Goal: Navigation & Orientation: Find specific page/section

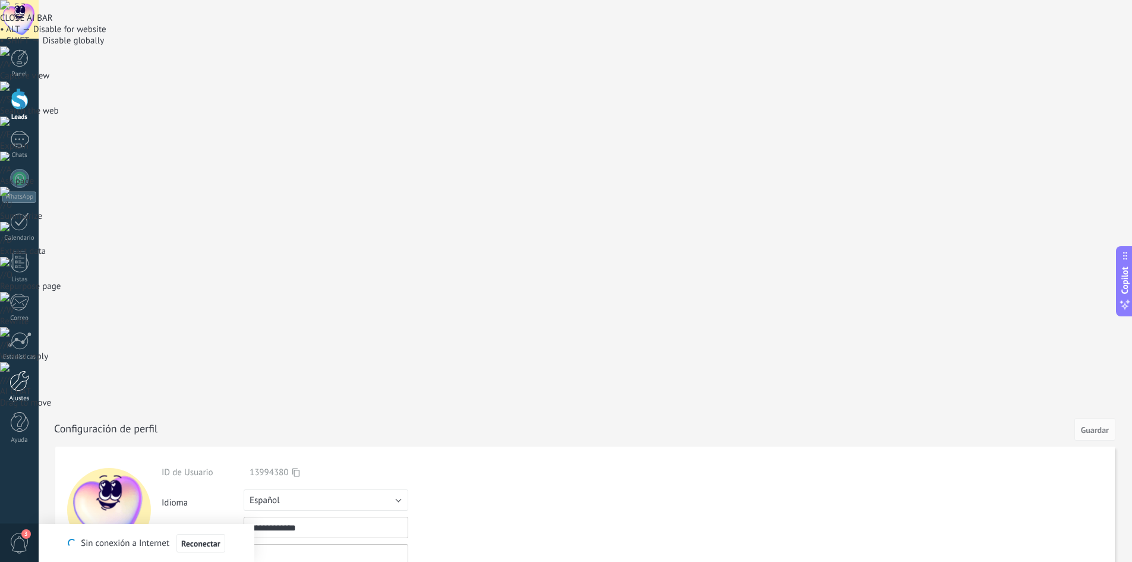
click at [26, 384] on div at bounding box center [20, 380] width 20 height 21
click at [20, 390] on div at bounding box center [20, 380] width 20 height 21
click at [15, 346] on div at bounding box center [20, 341] width 24 height 18
click at [20, 387] on div at bounding box center [20, 380] width 20 height 21
click at [1093, 425] on span "Guardar" at bounding box center [1095, 429] width 28 height 8
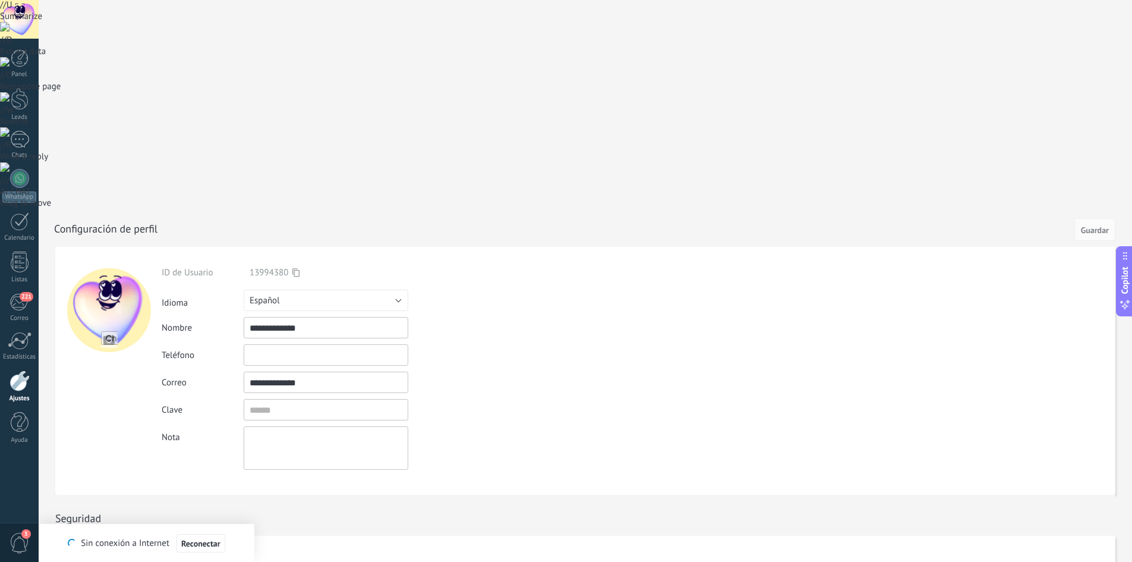
scroll to position [304, 0]
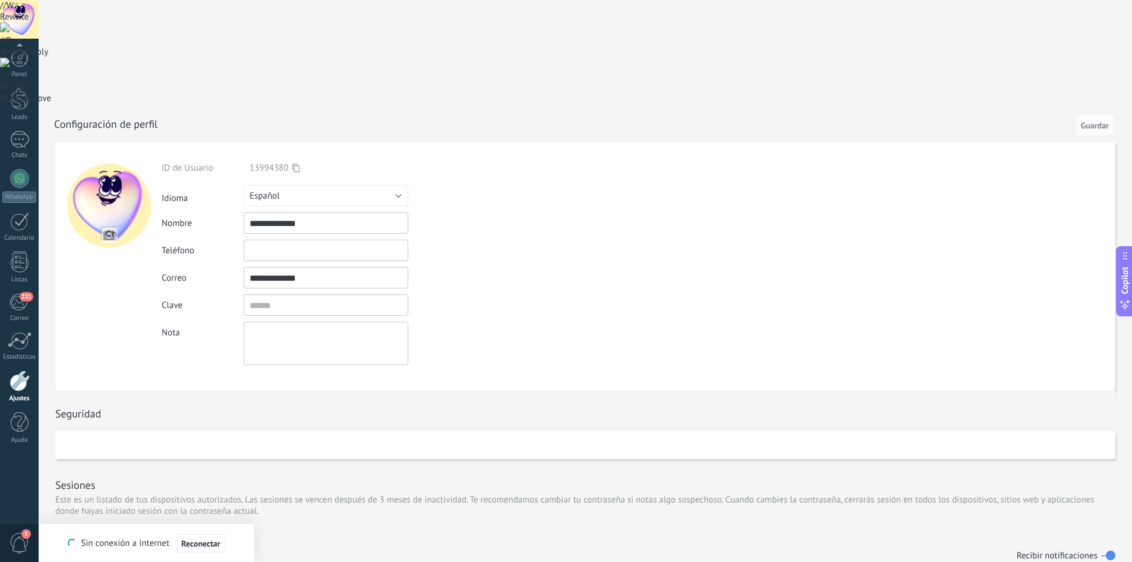
click at [22, 392] on link "Ajustes" at bounding box center [19, 386] width 39 height 32
